Goal: Task Accomplishment & Management: Complete application form

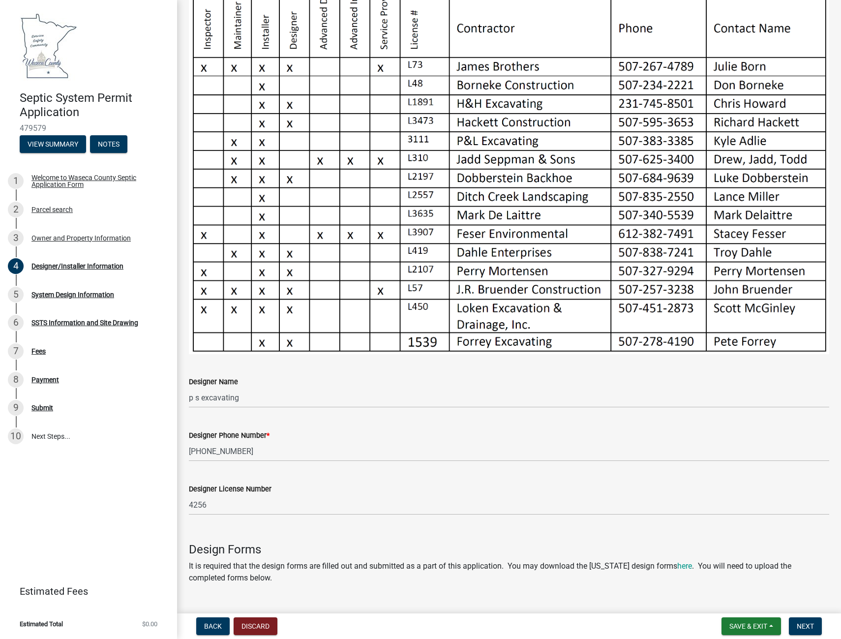
scroll to position [309, 0]
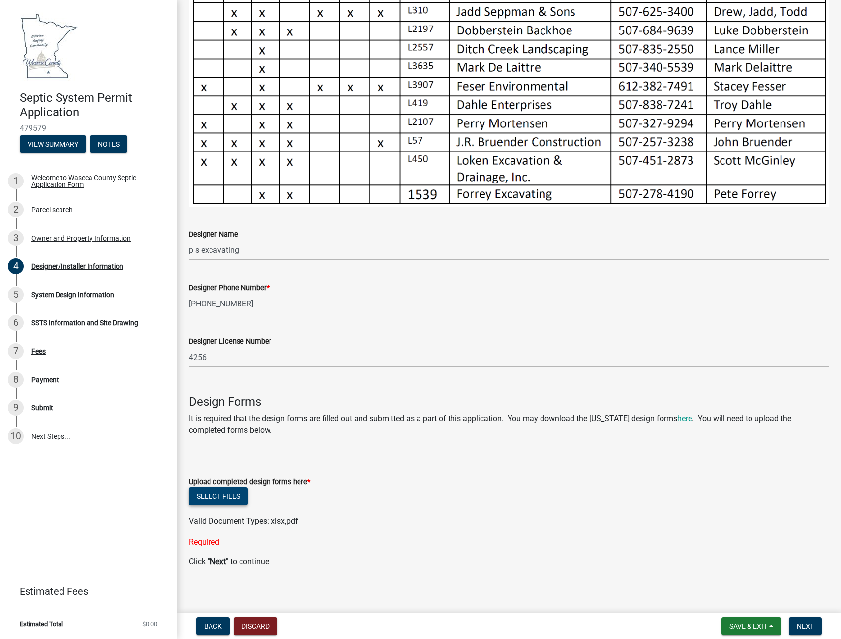
click at [206, 492] on button "Select files" at bounding box center [218, 496] width 59 height 18
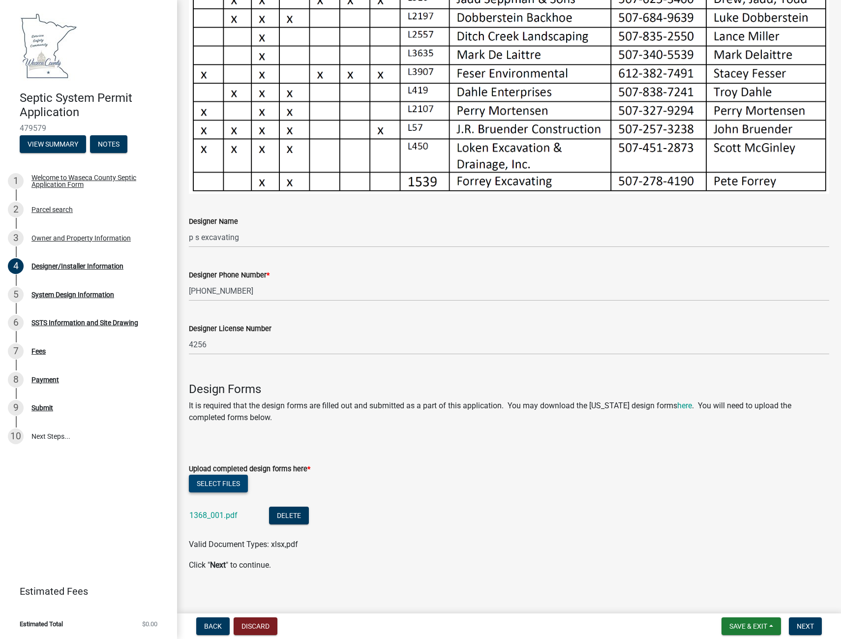
scroll to position [325, 0]
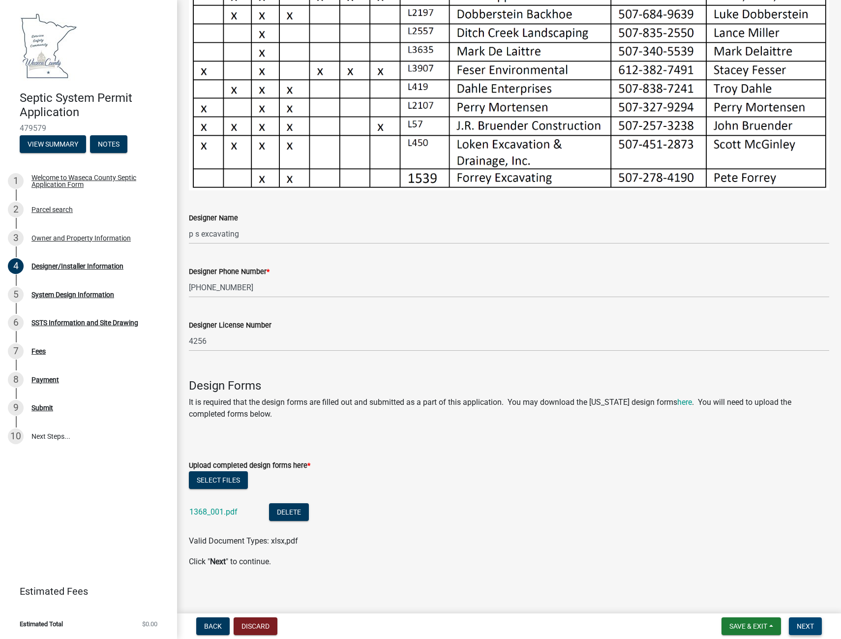
click at [805, 630] on span "Next" at bounding box center [805, 626] width 17 height 8
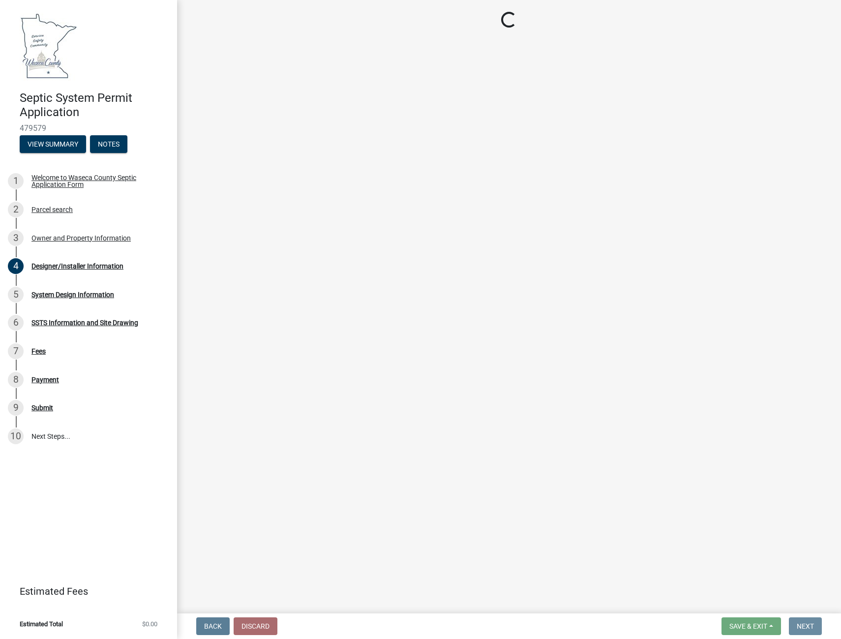
scroll to position [0, 0]
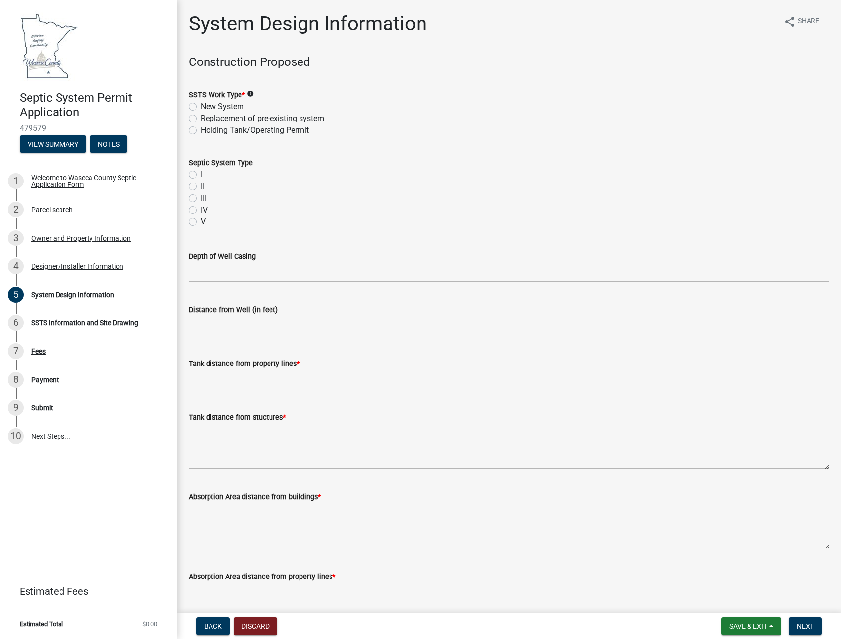
click at [201, 107] on label "New System" at bounding box center [222, 107] width 43 height 12
click at [201, 107] on input "New System" at bounding box center [204, 104] width 6 height 6
radio input "true"
click at [201, 177] on label "I" at bounding box center [202, 175] width 2 height 12
click at [201, 175] on input "I" at bounding box center [204, 172] width 6 height 6
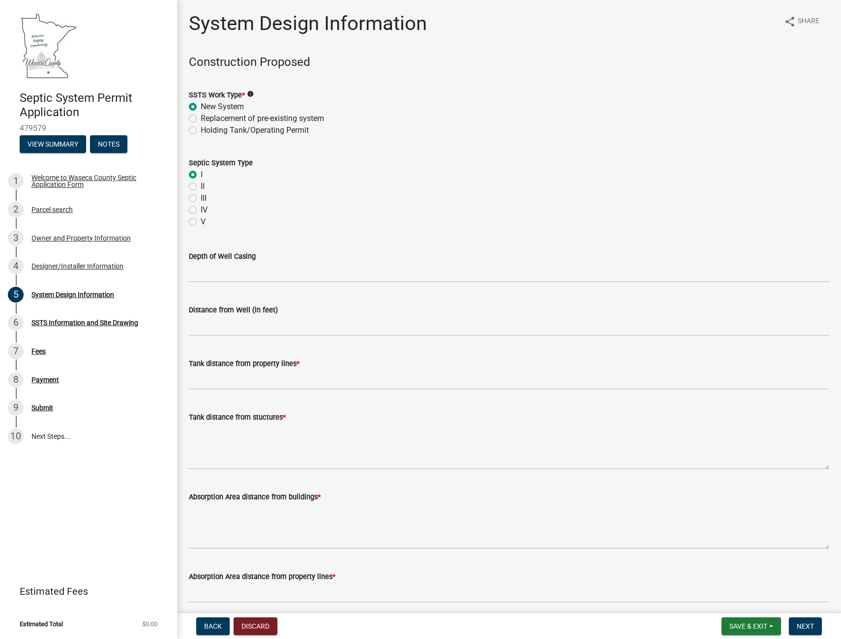
radio input "true"
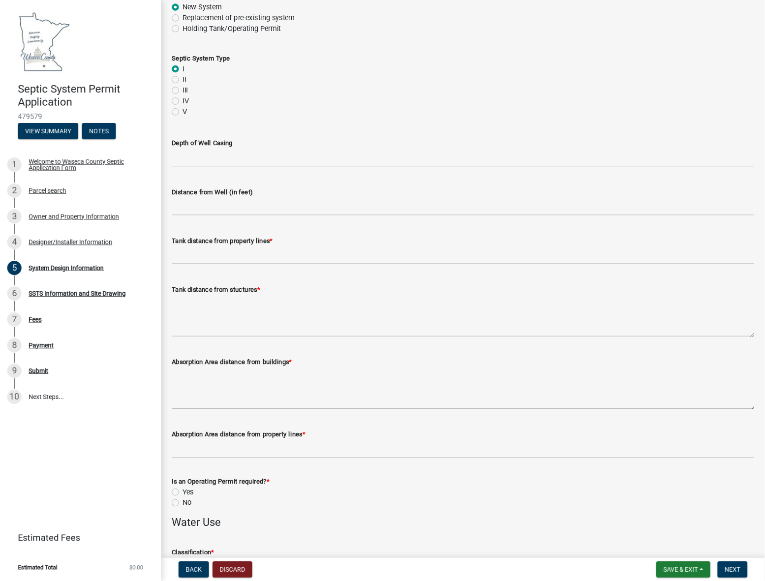
scroll to position [148, 0]
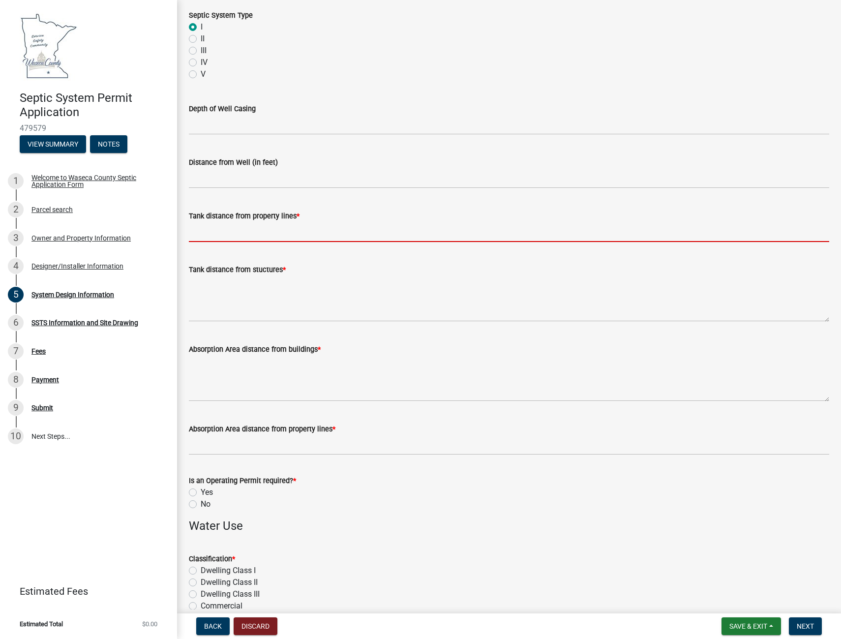
click at [231, 236] on input "Tank distance from property lines *" at bounding box center [509, 232] width 640 height 20
type input "10+"
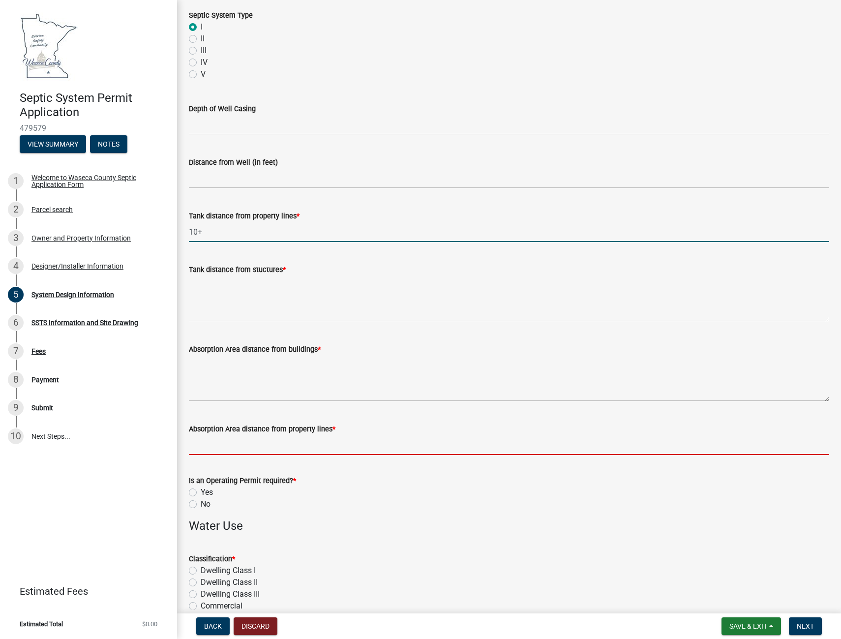
type input "10+"
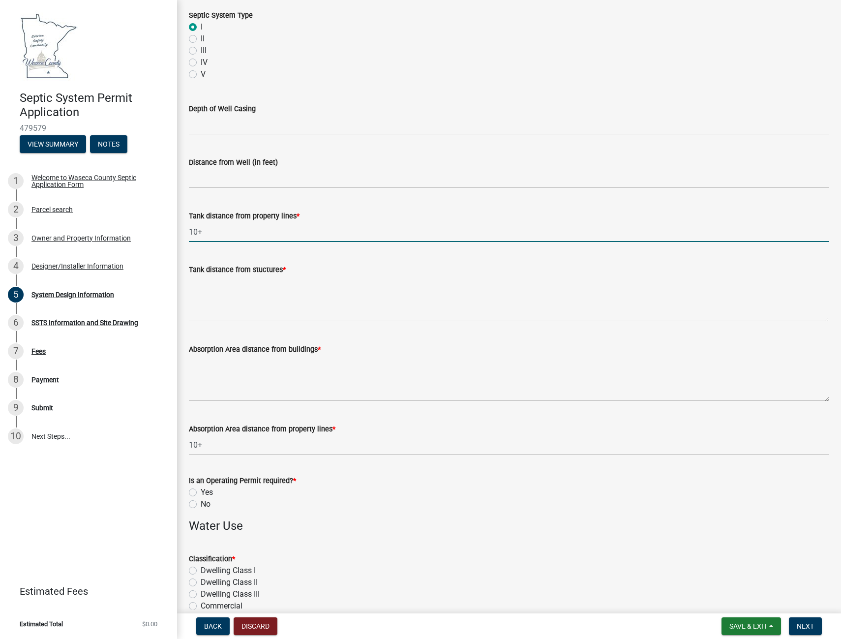
type input "4"
type input "600gpd"
type input "12"
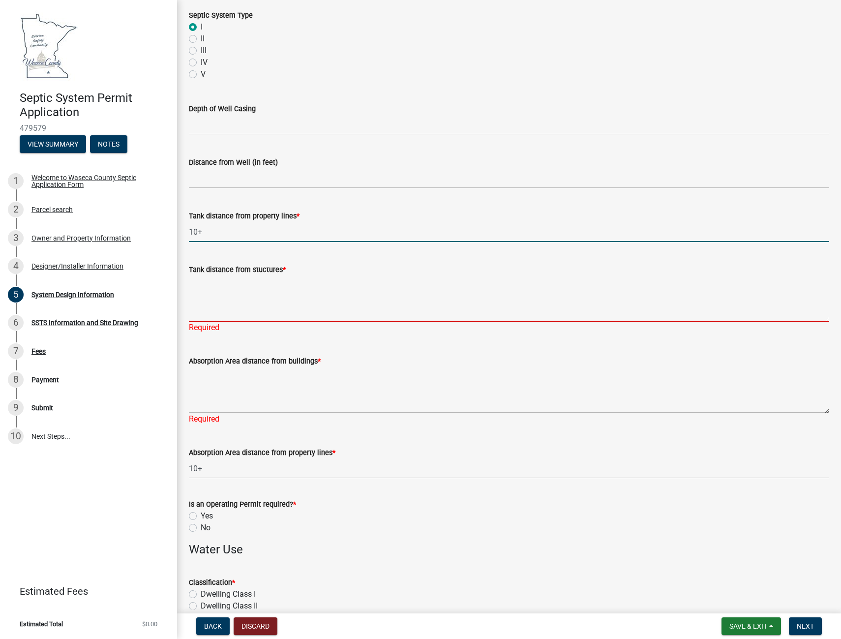
click at [230, 318] on textarea "Tank distance from stuctures *" at bounding box center [509, 298] width 640 height 46
click at [208, 312] on textarea "Tank distance from stuctures *" at bounding box center [509, 298] width 640 height 46
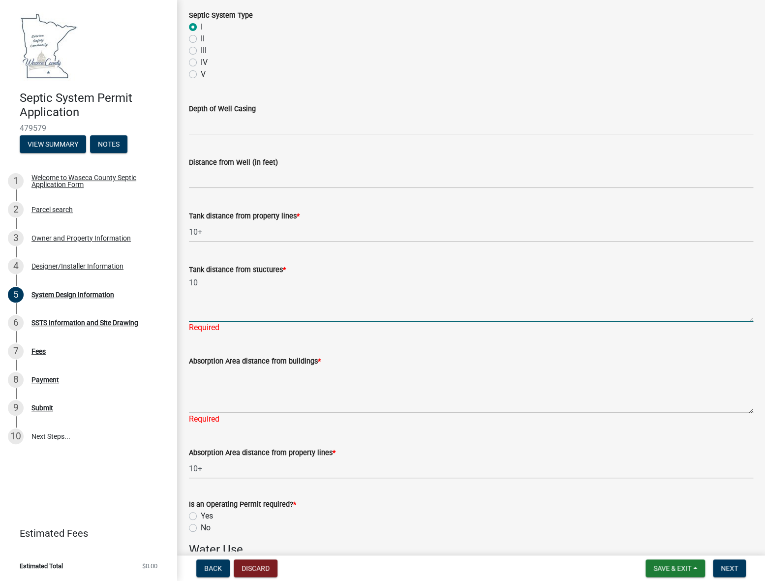
type textarea "10"
click at [219, 389] on textarea "Absorption Area distance from buildings *" at bounding box center [471, 390] width 564 height 46
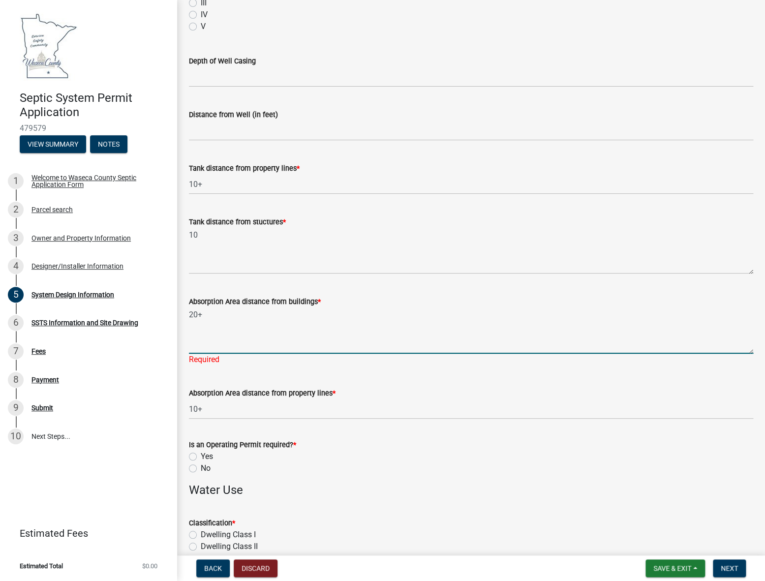
scroll to position [236, 0]
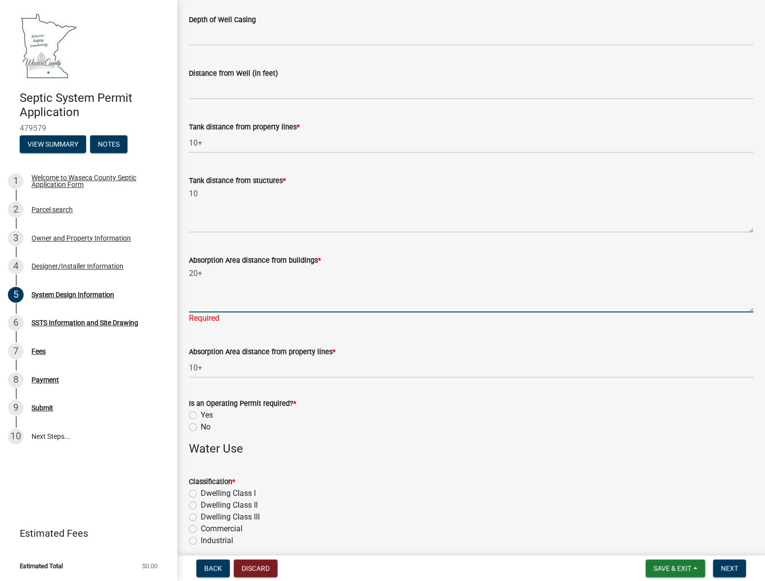
type textarea "20+"
click at [192, 425] on wm-data-entity-input "Is an Operating Permit required? * Yes No" at bounding box center [471, 413] width 564 height 56
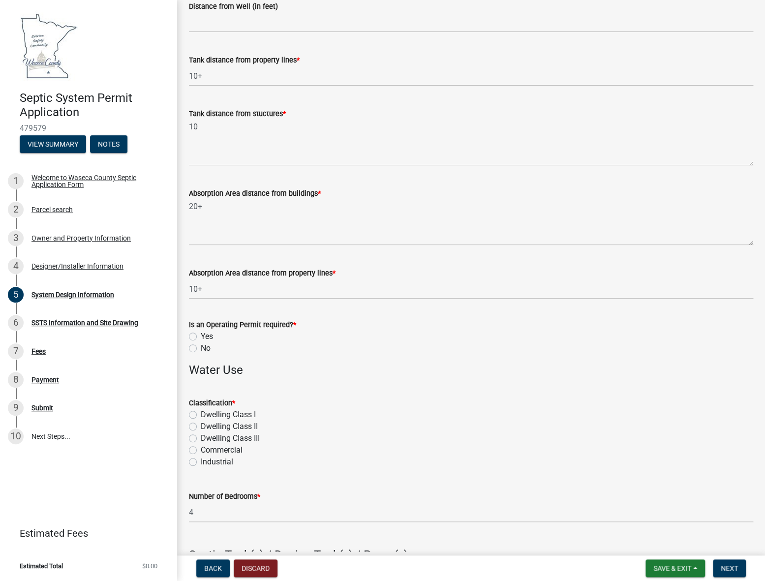
scroll to position [326, 0]
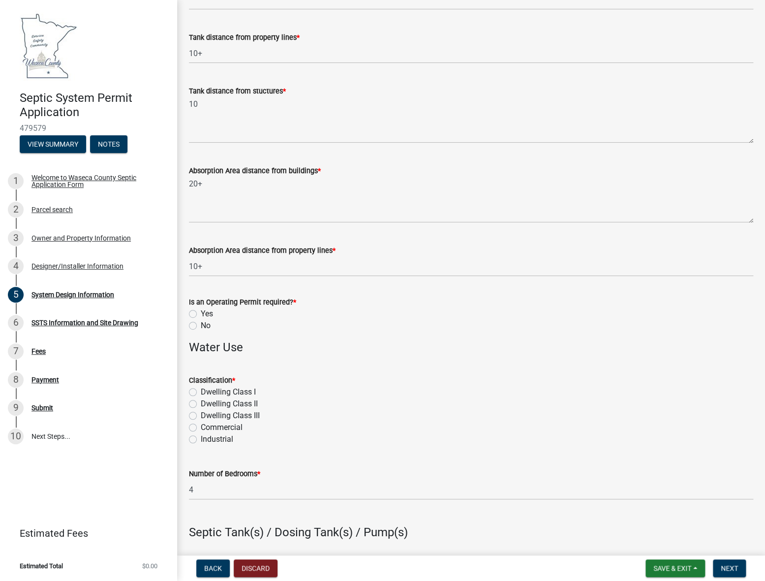
click at [201, 393] on label "Dwelling CIass I" at bounding box center [228, 392] width 55 height 12
click at [201, 392] on input "Dwelling CIass I" at bounding box center [204, 389] width 6 height 6
radio input "true"
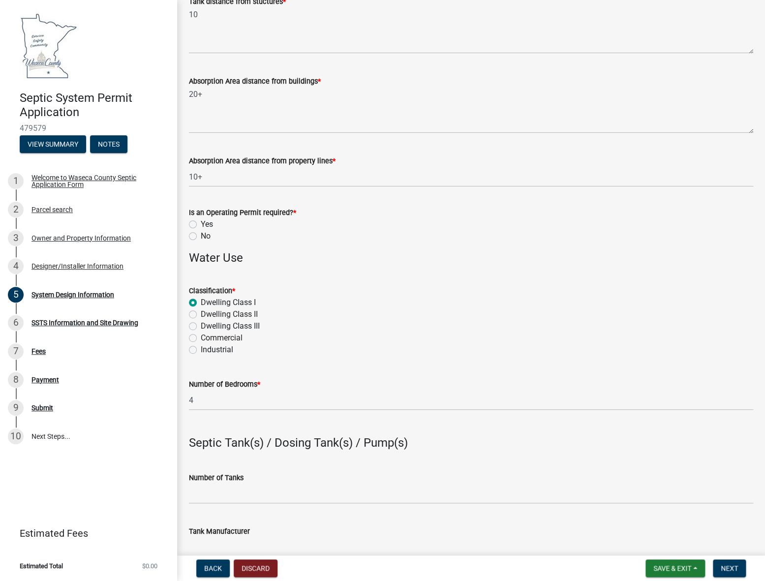
scroll to position [460, 0]
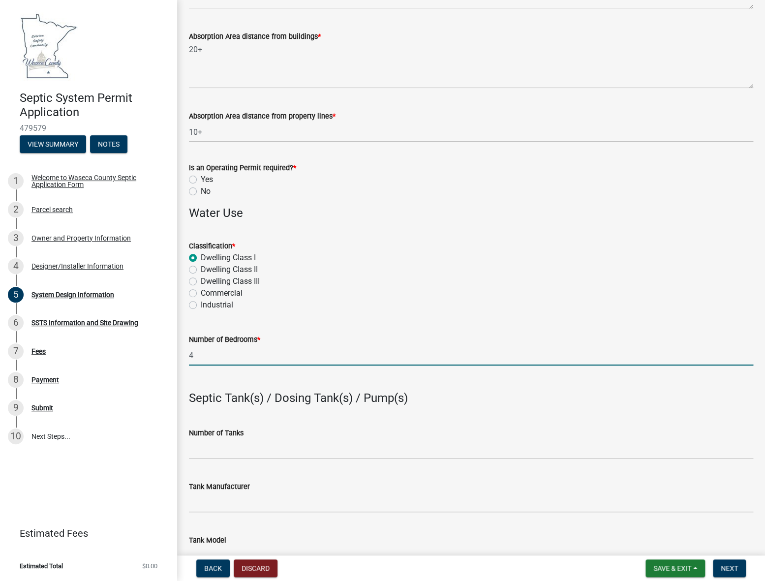
click at [197, 356] on input "4" at bounding box center [471, 355] width 564 height 20
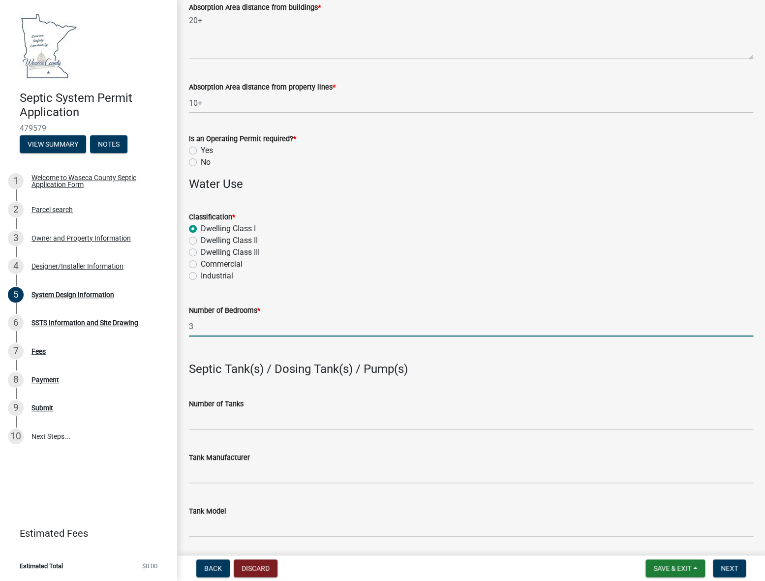
scroll to position [505, 0]
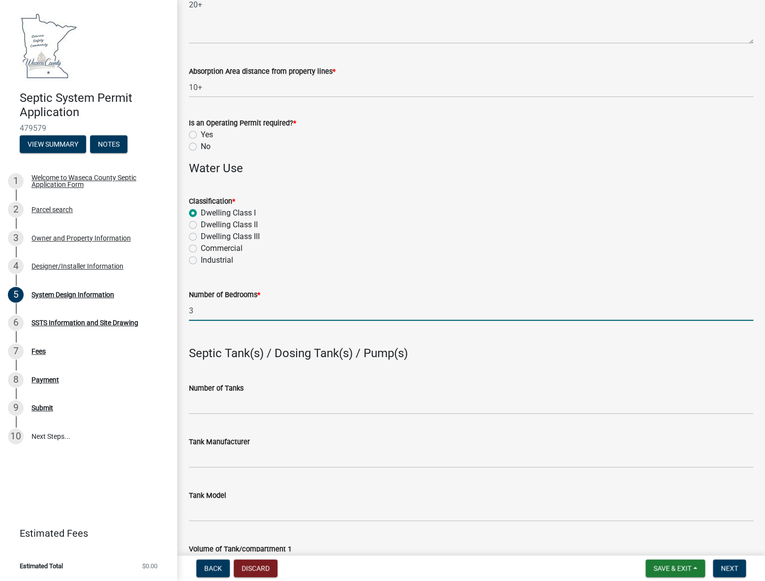
type input "3"
click at [351, 390] on div "Number of Tanks" at bounding box center [471, 388] width 564 height 12
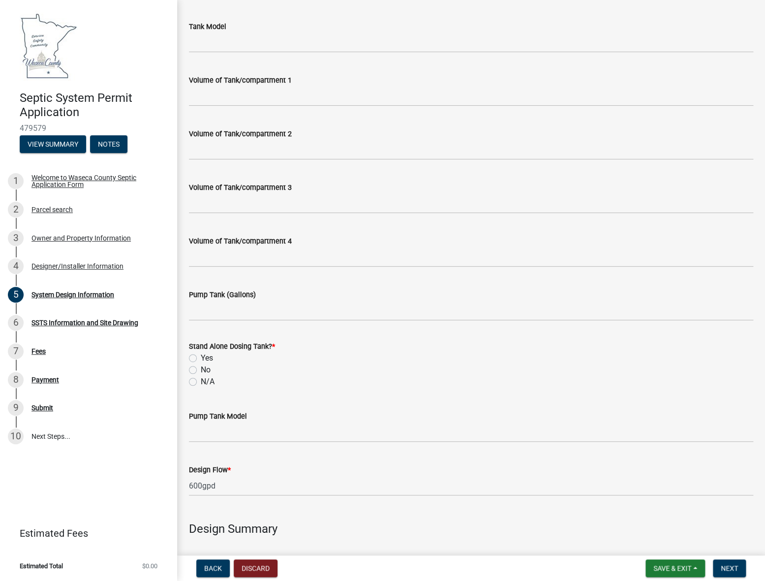
scroll to position [997, 0]
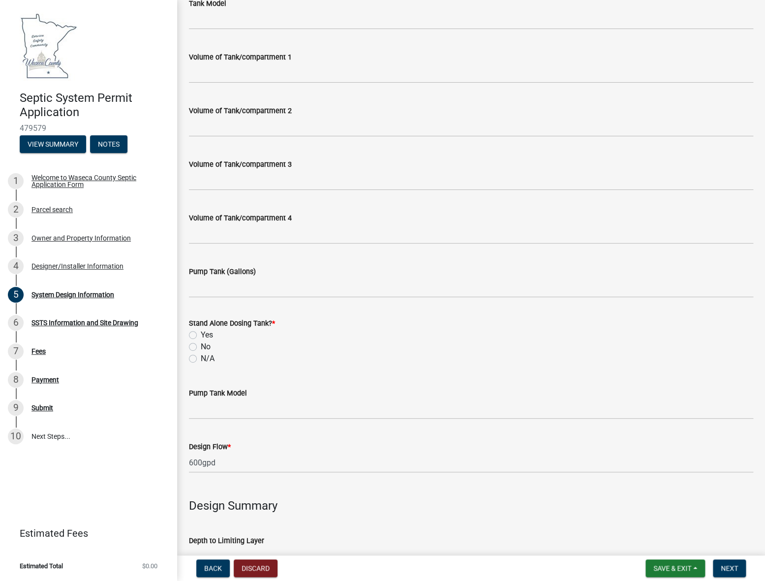
click at [201, 334] on label "Yes" at bounding box center [207, 335] width 12 height 12
click at [201, 334] on input "Yes" at bounding box center [204, 332] width 6 height 6
radio input "true"
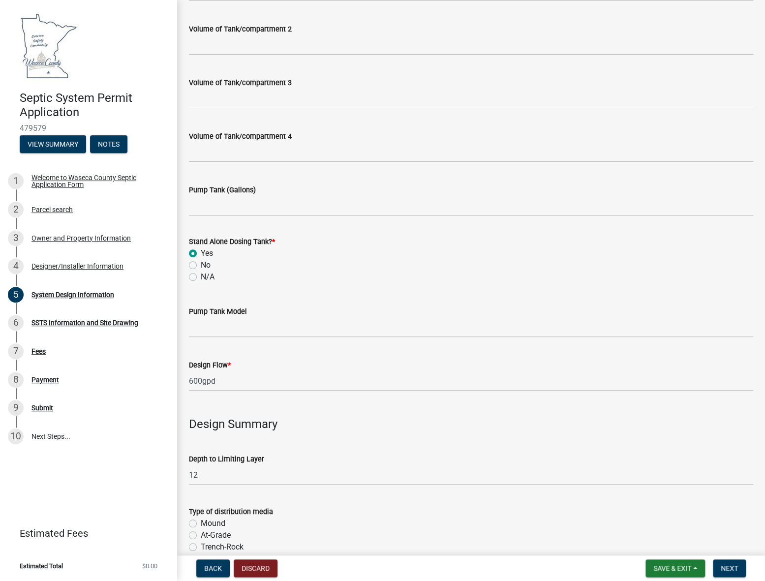
scroll to position [1086, 0]
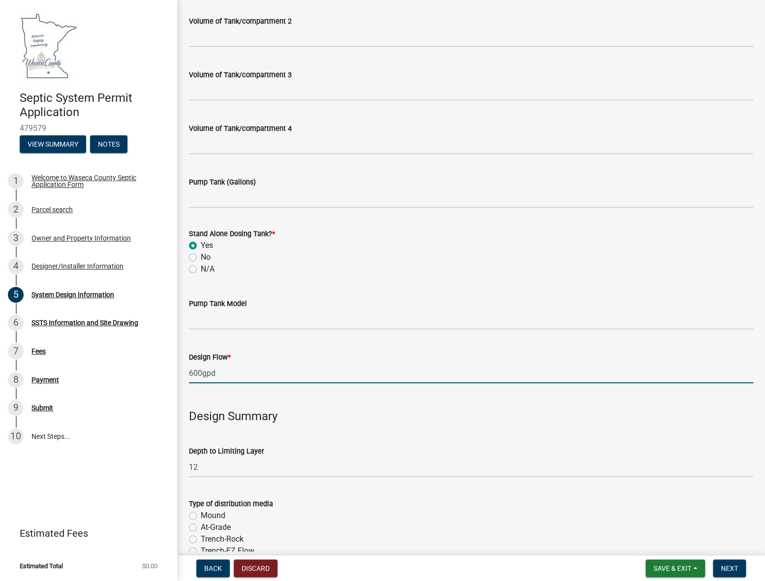
click at [192, 372] on input "600gpd" at bounding box center [471, 373] width 564 height 20
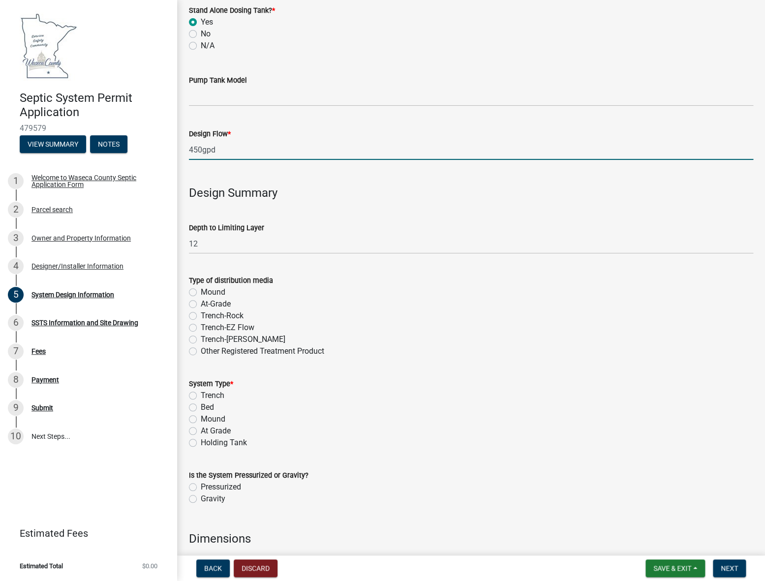
scroll to position [1354, 0]
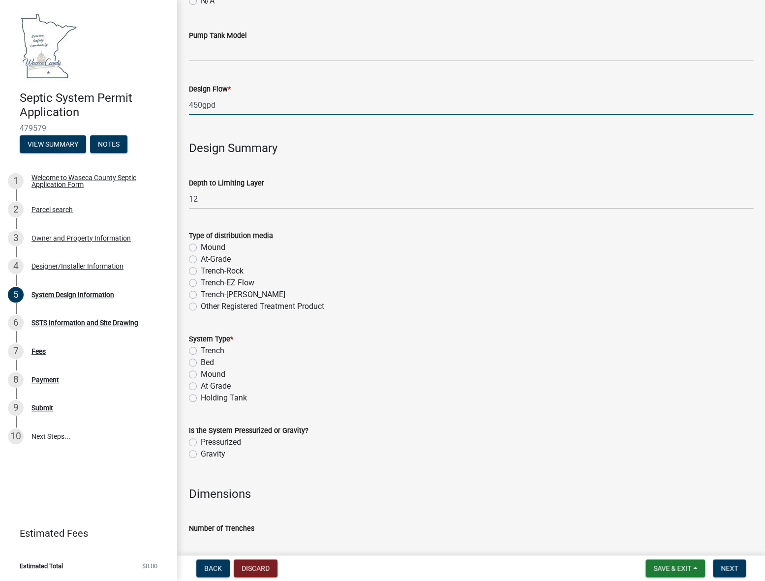
type input "450gpd"
click at [201, 372] on label "Mound" at bounding box center [213, 374] width 25 height 12
click at [201, 372] on input "Mound" at bounding box center [204, 371] width 6 height 6
radio input "true"
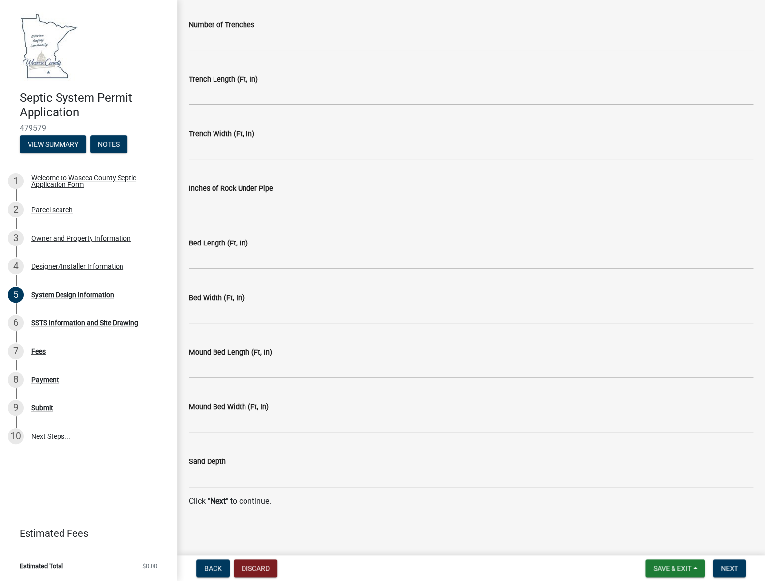
scroll to position [1859, 0]
click at [731, 569] on span "Next" at bounding box center [728, 568] width 17 height 8
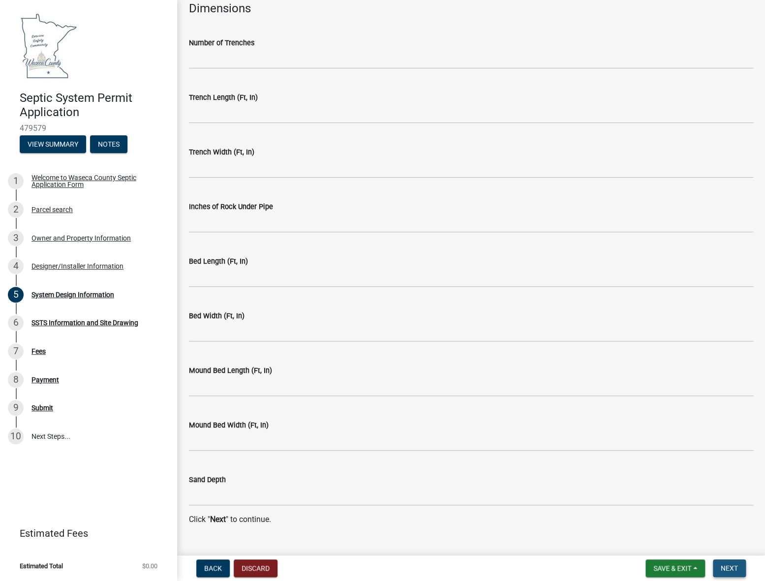
scroll to position [1878, 0]
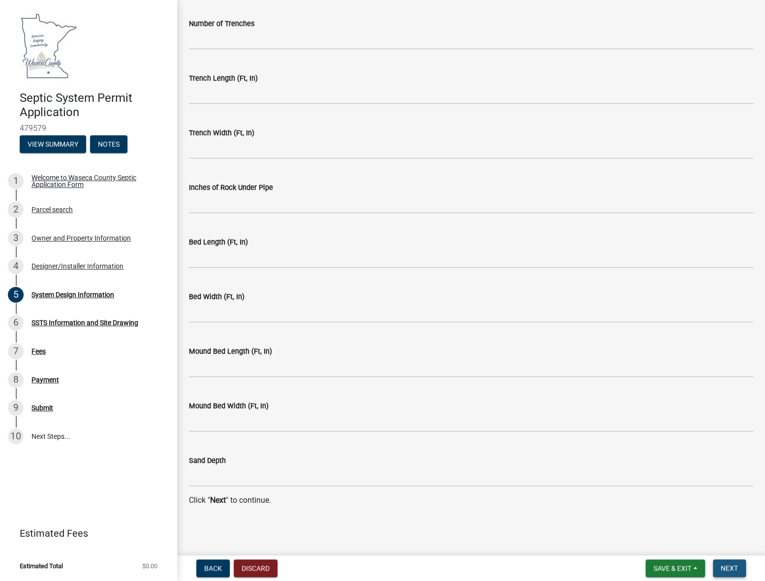
click at [727, 566] on span "Next" at bounding box center [728, 568] width 17 height 8
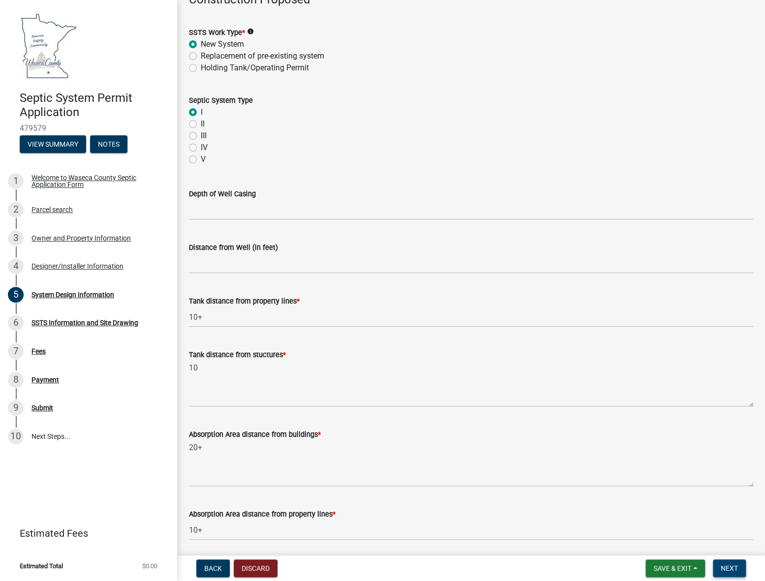
scroll to position [89, 0]
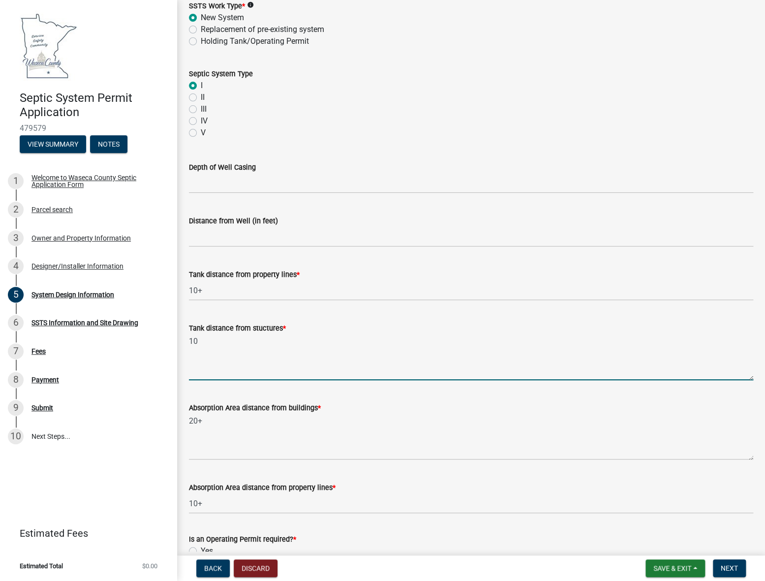
click at [199, 339] on textarea "10" at bounding box center [471, 357] width 564 height 46
click at [290, 350] on textarea "10+" at bounding box center [471, 357] width 564 height 46
type textarea "10+"
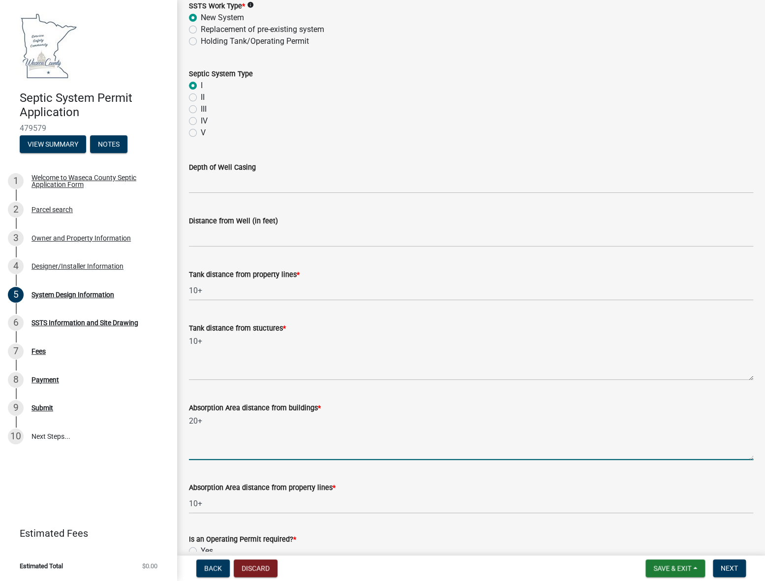
click at [314, 443] on textarea "20+" at bounding box center [471, 437] width 564 height 46
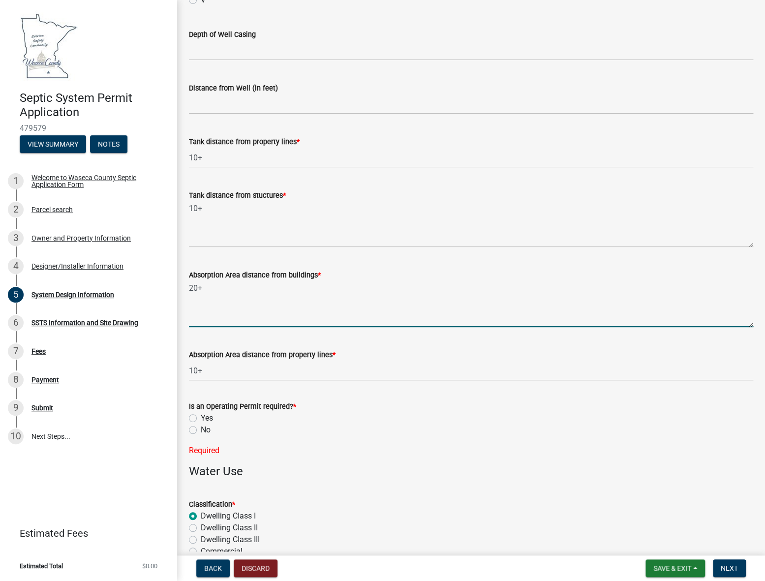
scroll to position [223, 0]
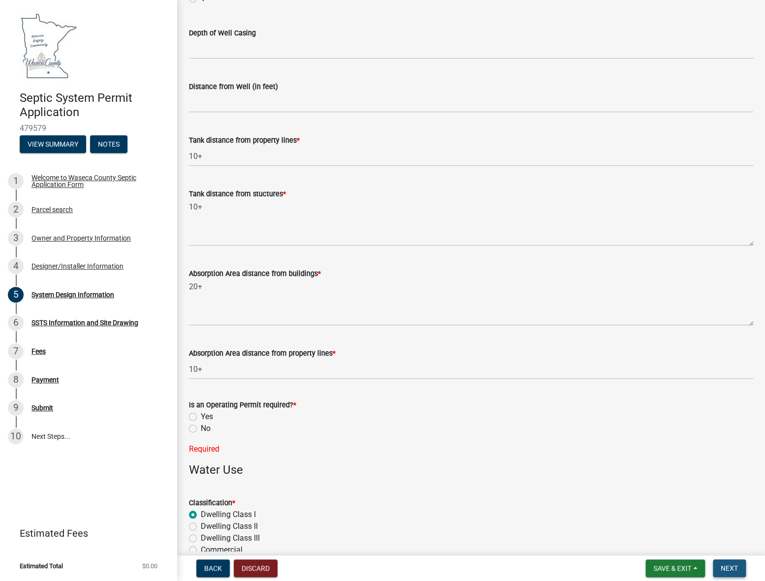
click at [727, 566] on span "Next" at bounding box center [728, 568] width 17 height 8
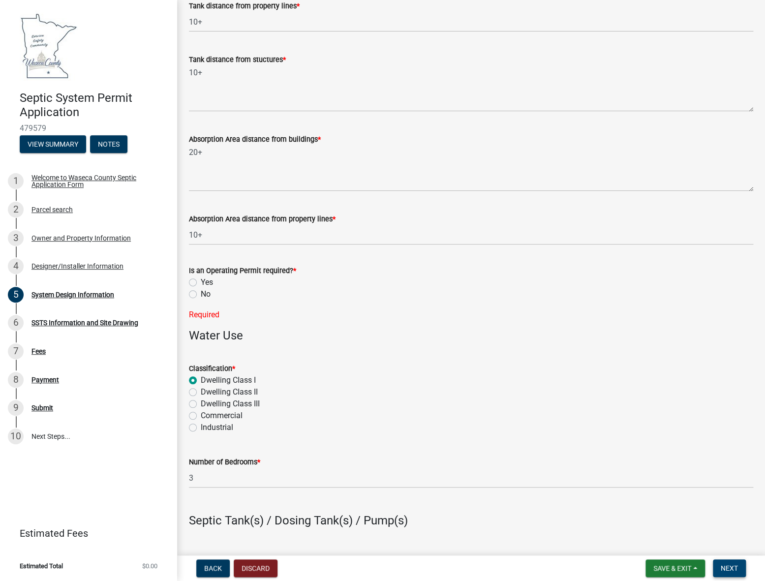
scroll to position [402, 0]
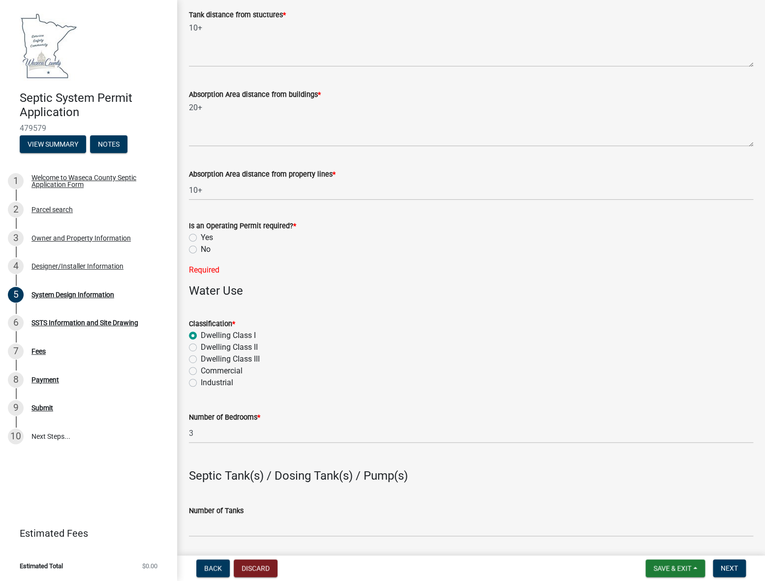
click at [201, 249] on label "No" at bounding box center [206, 249] width 10 height 12
click at [201, 249] on input "No" at bounding box center [204, 246] width 6 height 6
radio input "true"
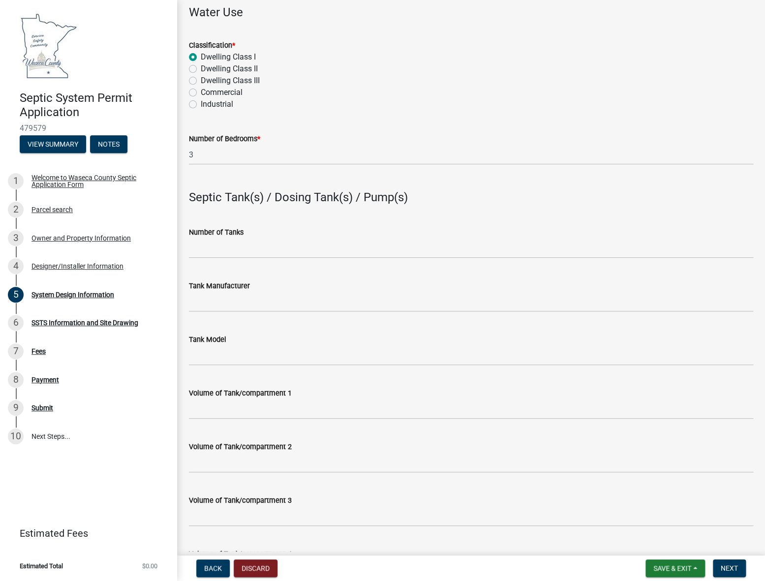
scroll to position [670, 0]
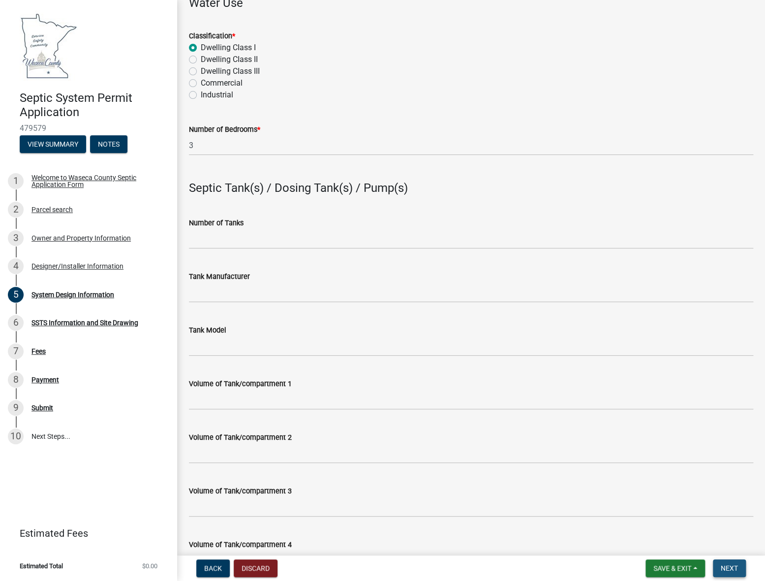
click at [738, 565] on button "Next" at bounding box center [728, 568] width 33 height 18
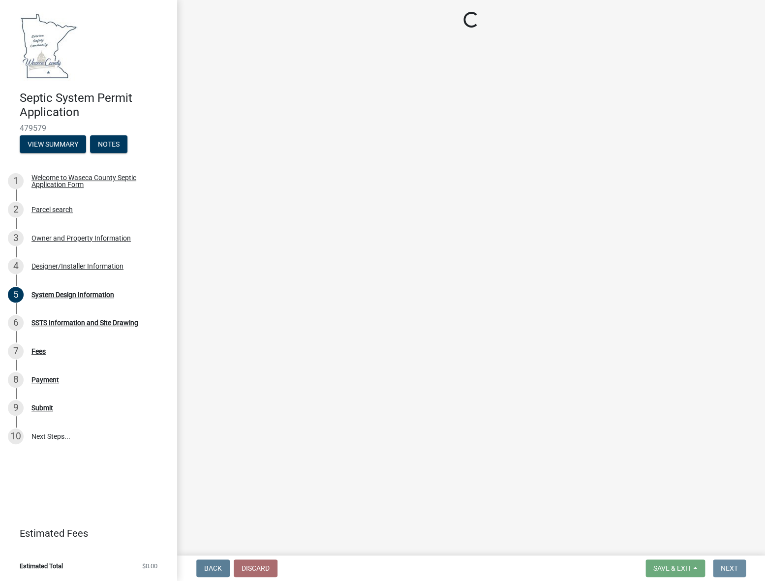
scroll to position [0, 0]
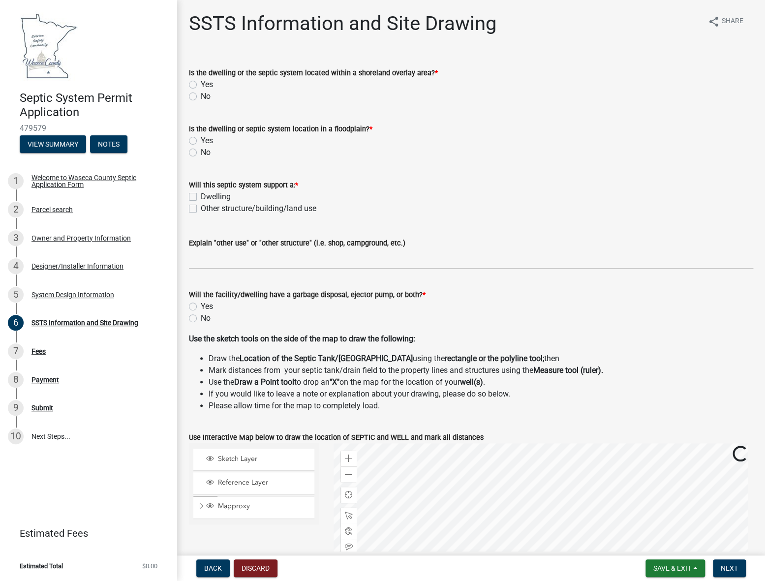
click at [201, 96] on label "No" at bounding box center [206, 96] width 10 height 12
click at [201, 96] on input "No" at bounding box center [204, 93] width 6 height 6
radio input "true"
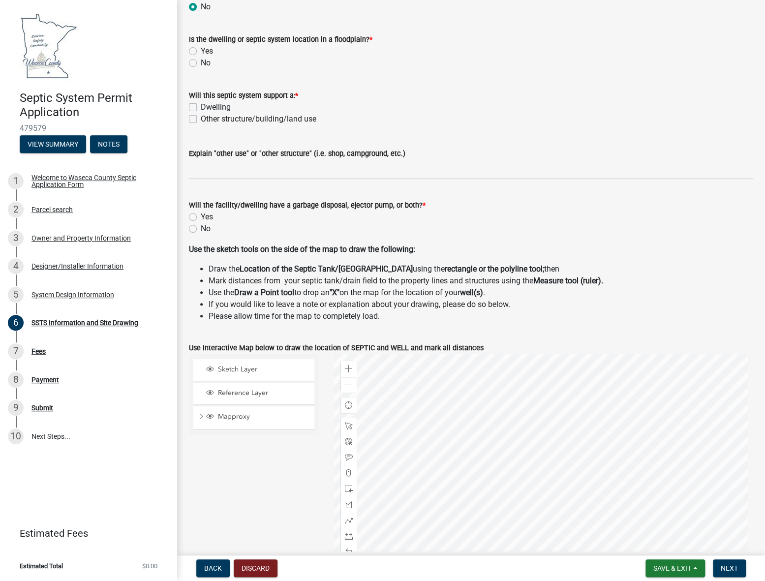
scroll to position [89, 0]
click at [201, 107] on label "Dwelling" at bounding box center [216, 108] width 30 height 12
click at [201, 107] on input "Dwelling" at bounding box center [204, 105] width 6 height 6
checkbox input "true"
checkbox input "false"
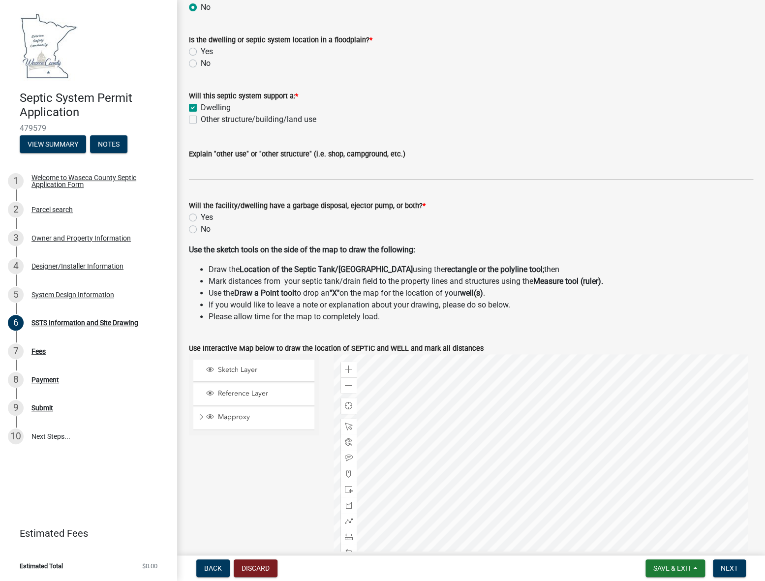
click at [201, 63] on label "No" at bounding box center [206, 64] width 10 height 12
click at [201, 63] on input "No" at bounding box center [204, 61] width 6 height 6
radio input "true"
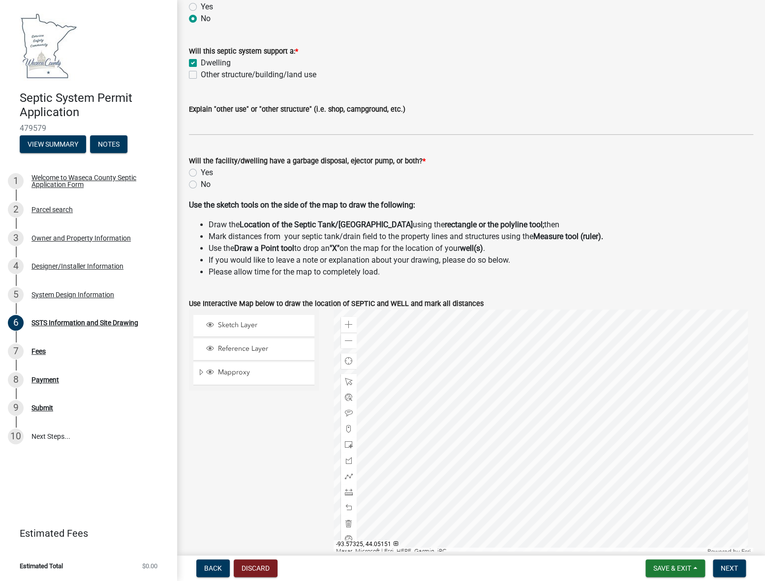
scroll to position [178, 0]
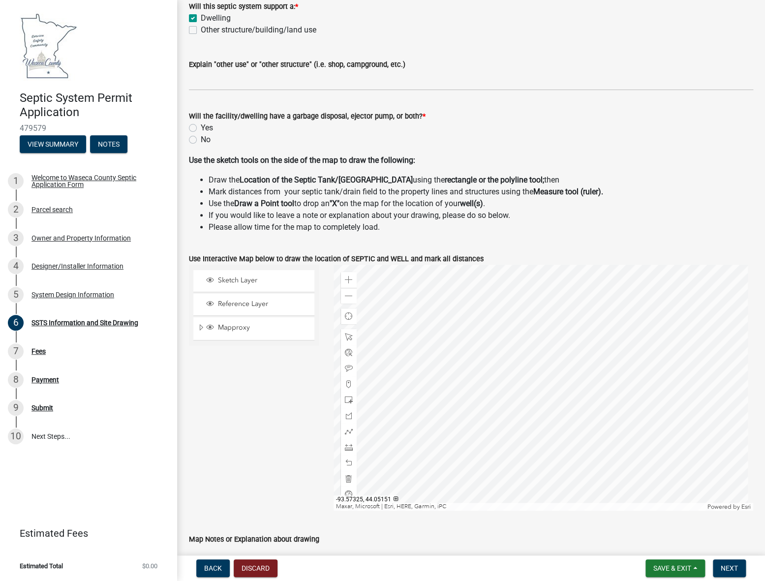
click at [197, 139] on div "No" at bounding box center [471, 140] width 564 height 12
click at [201, 140] on label "No" at bounding box center [206, 140] width 10 height 12
click at [201, 140] on input "No" at bounding box center [204, 137] width 6 height 6
radio input "true"
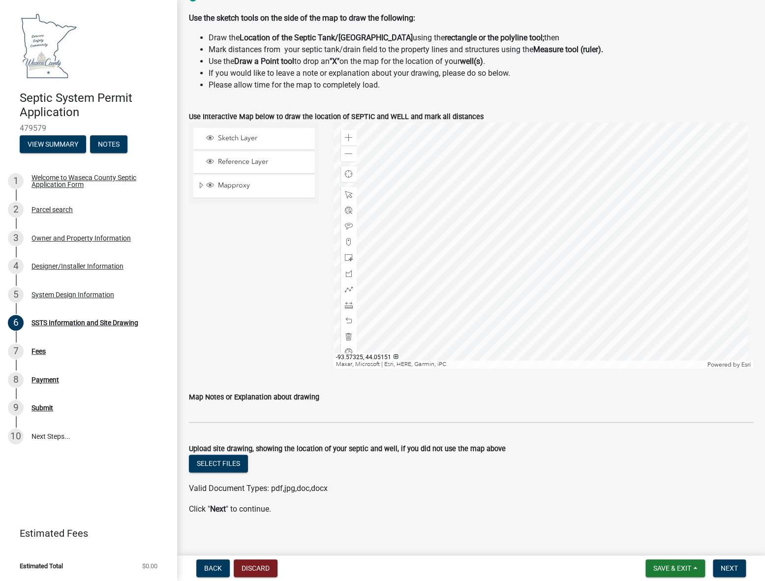
scroll to position [330, 0]
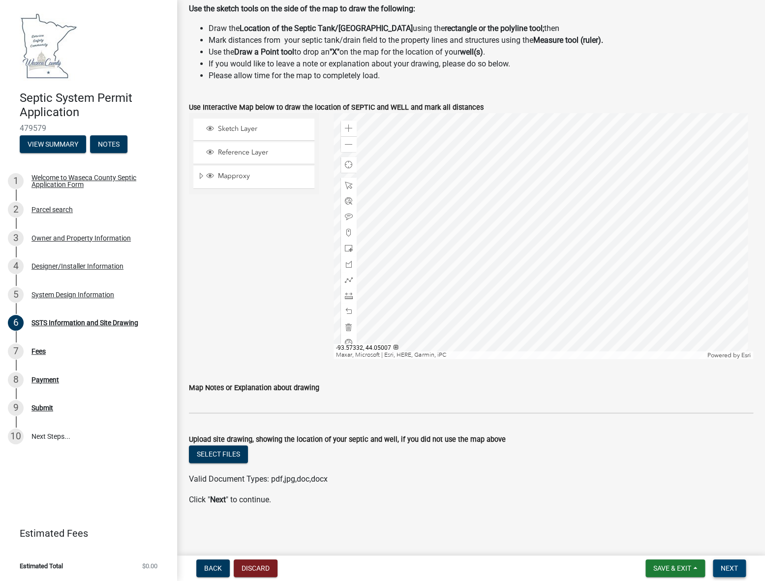
click at [727, 564] on span "Next" at bounding box center [728, 568] width 17 height 8
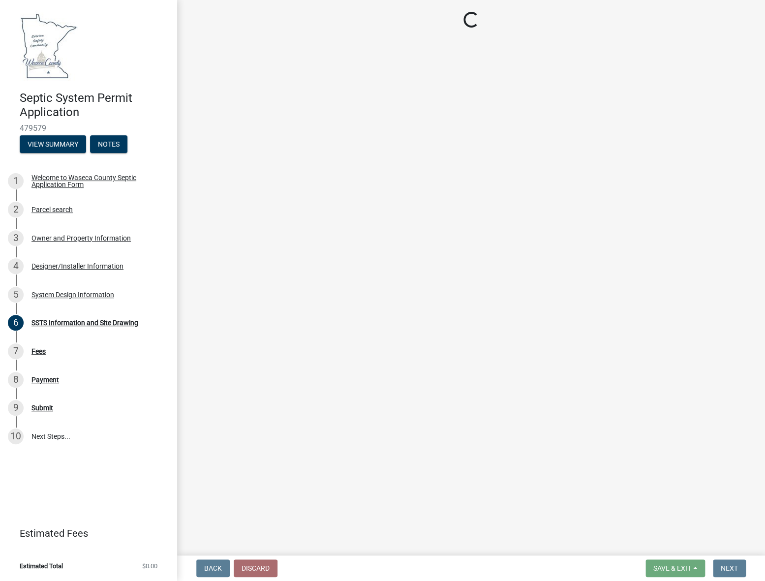
scroll to position [0, 0]
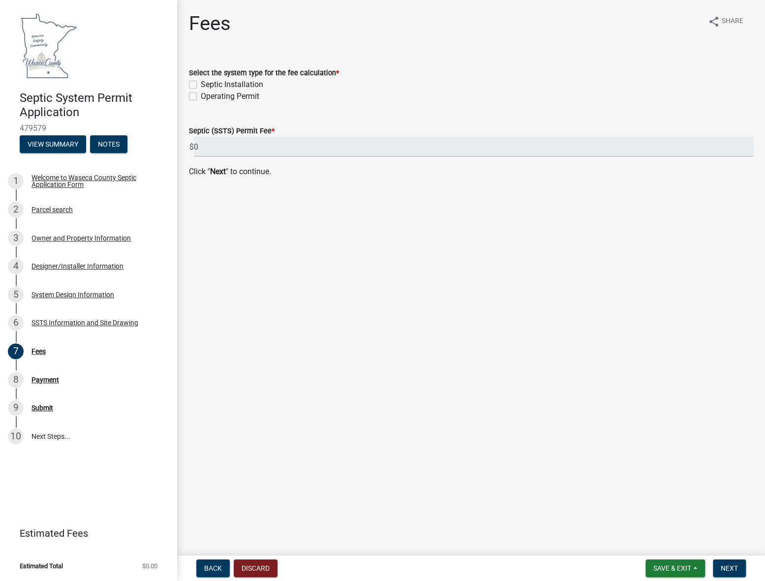
click at [201, 86] on label "Septic Installation" at bounding box center [232, 85] width 62 height 12
click at [201, 85] on input "Septic Installation" at bounding box center [204, 82] width 6 height 6
checkbox input "true"
checkbox input "false"
click at [738, 568] on button "Next" at bounding box center [728, 568] width 33 height 18
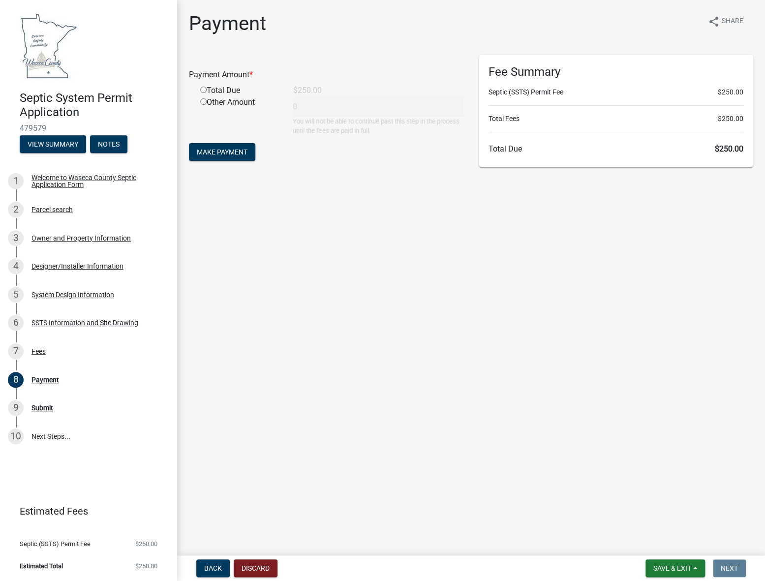
click at [203, 90] on input "radio" at bounding box center [203, 90] width 6 height 6
radio input "true"
type input "250"
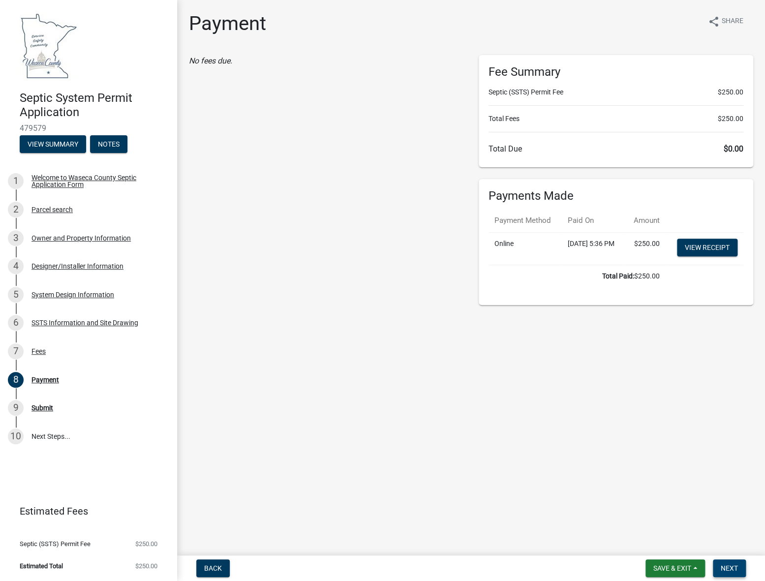
click at [727, 565] on span "Next" at bounding box center [728, 568] width 17 height 8
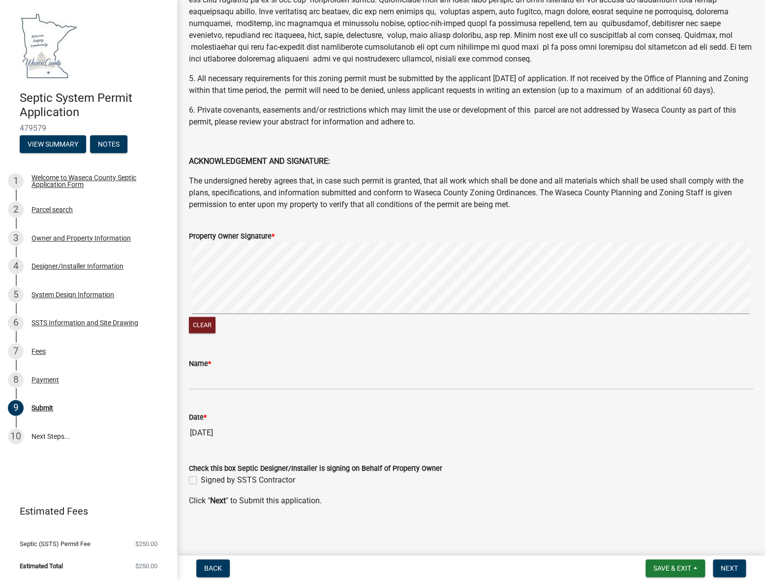
scroll to position [157, 0]
click at [201, 475] on label "Signed by SSTS Contractor" at bounding box center [248, 479] width 94 height 12
click at [201, 475] on input "Signed by SSTS Contractor" at bounding box center [204, 476] width 6 height 6
checkbox input "true"
click at [624, 319] on div "Clear" at bounding box center [471, 286] width 564 height 93
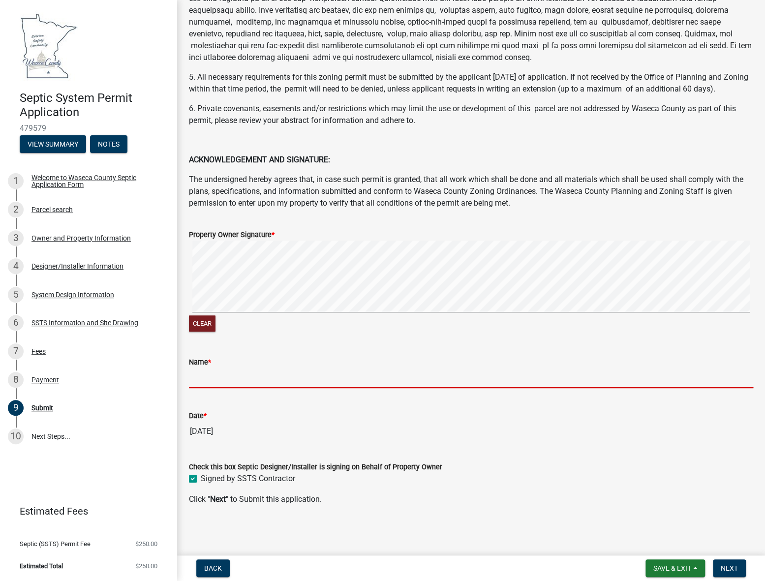
click at [218, 370] on input "Name *" at bounding box center [471, 378] width 564 height 20
type input "[PERSON_NAME]"
click at [729, 570] on span "Next" at bounding box center [728, 568] width 17 height 8
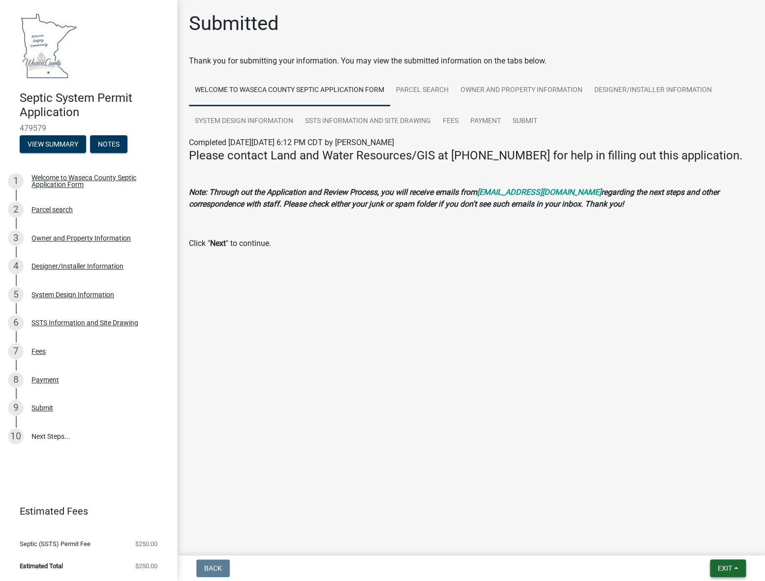
click at [720, 565] on span "Exit" at bounding box center [724, 568] width 14 height 8
click at [725, 567] on span "Exit" at bounding box center [724, 568] width 14 height 8
click at [723, 566] on span "Exit" at bounding box center [724, 568] width 14 height 8
